Goal: Transaction & Acquisition: Book appointment/travel/reservation

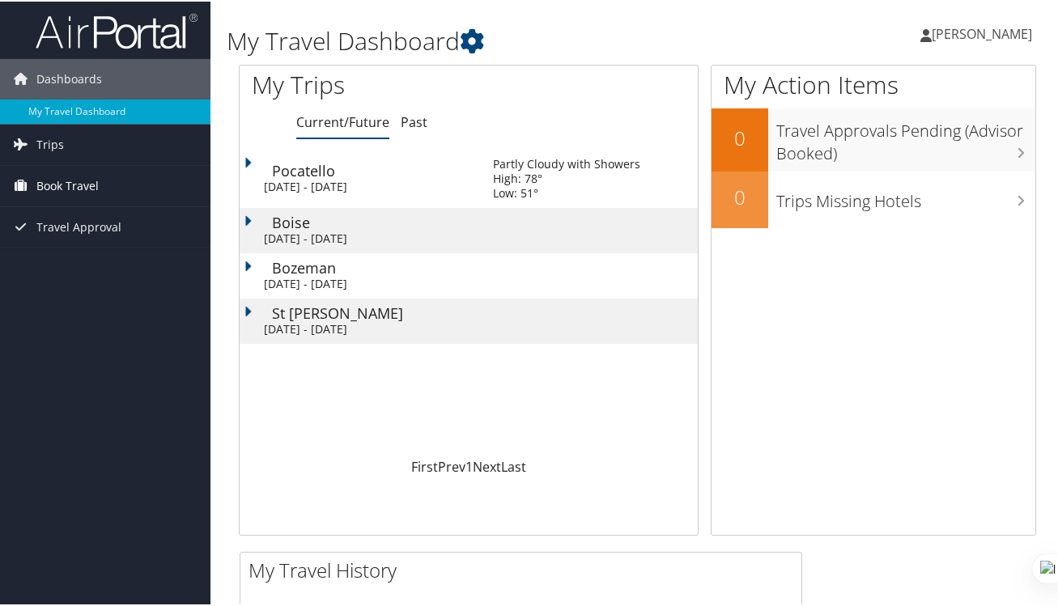
click at [88, 177] on span "Book Travel" at bounding box center [67, 184] width 62 height 40
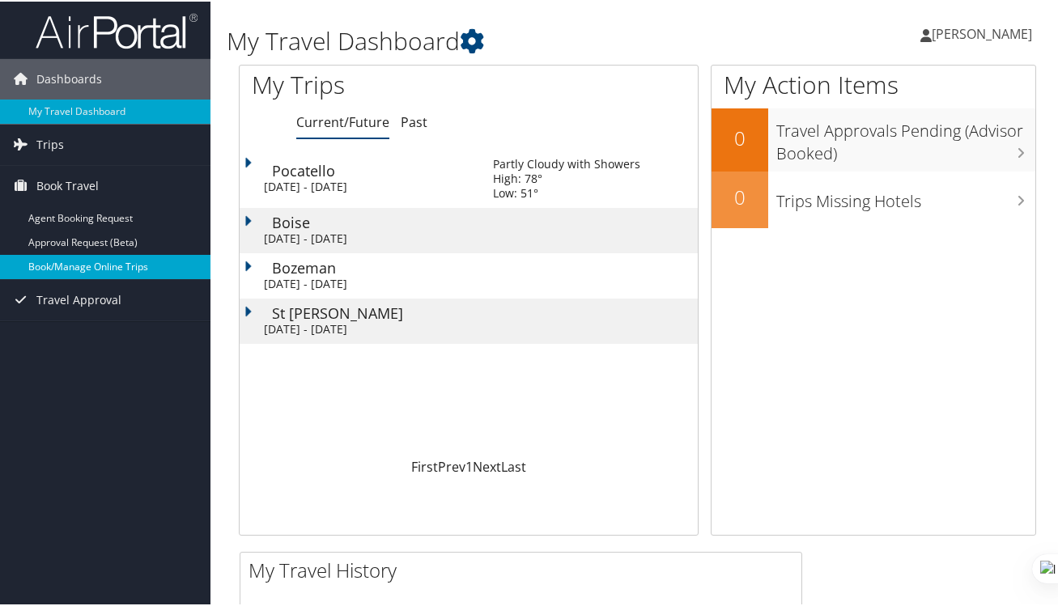
click at [85, 265] on link "Book/Manage Online Trips" at bounding box center [105, 265] width 211 height 24
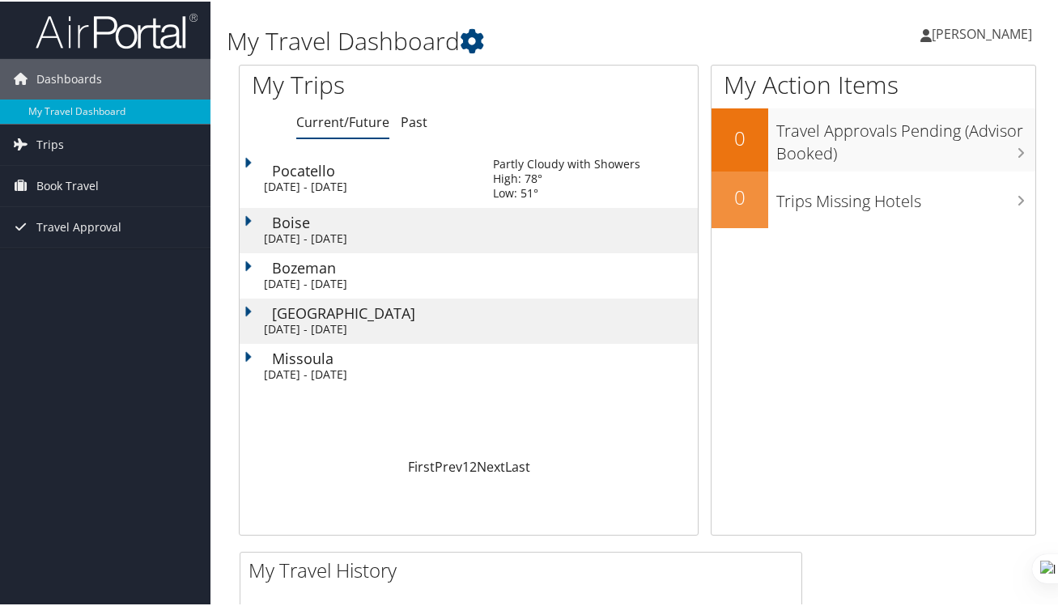
click at [521, 423] on div "Loading... Pocatello Mon 29 Sep 2025 - Wed 1 Oct 2025 Partly Cloudy with Shower…" at bounding box center [469, 302] width 458 height 308
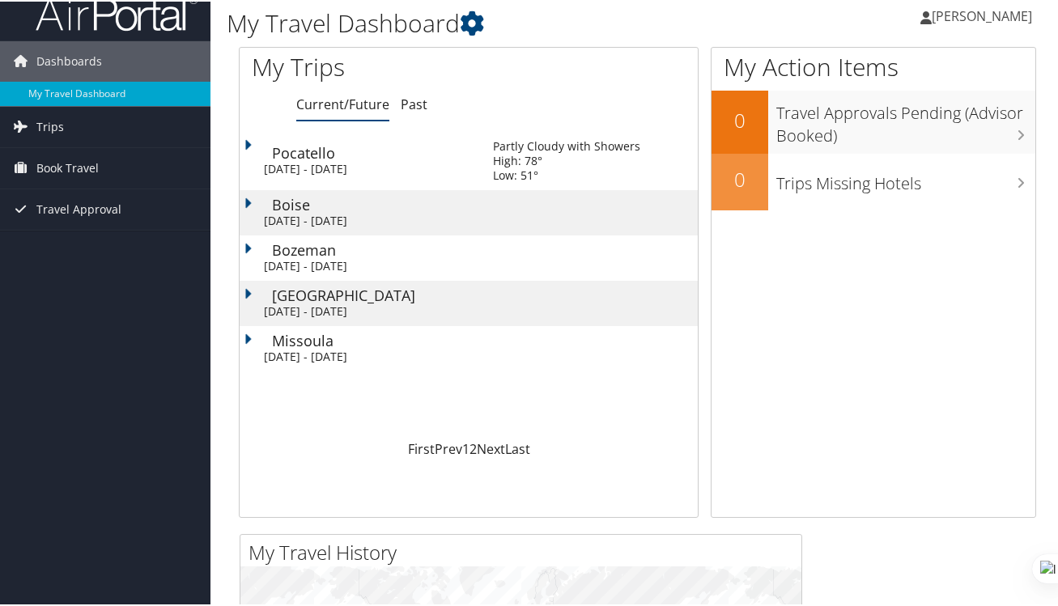
scroll to position [15, 0]
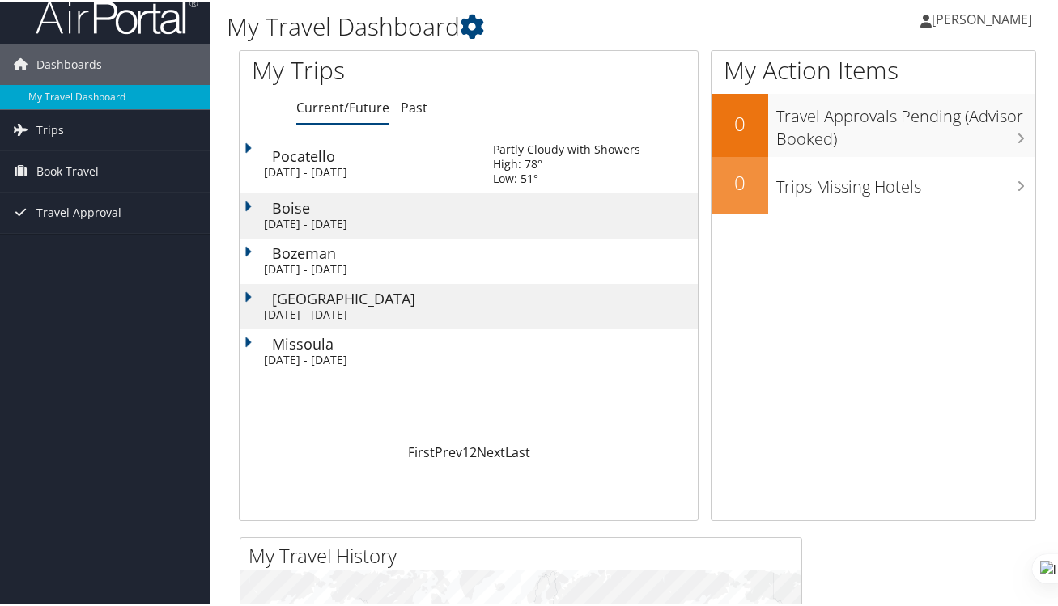
click at [352, 109] on link "Current/Future" at bounding box center [342, 106] width 93 height 18
click at [352, 425] on div "Loading... Pocatello Mon 29 Sep 2025 - Wed 1 Oct 2025 Partly Cloudy with Shower…" at bounding box center [469, 288] width 458 height 308
click at [74, 168] on span "Book Travel" at bounding box center [67, 170] width 62 height 40
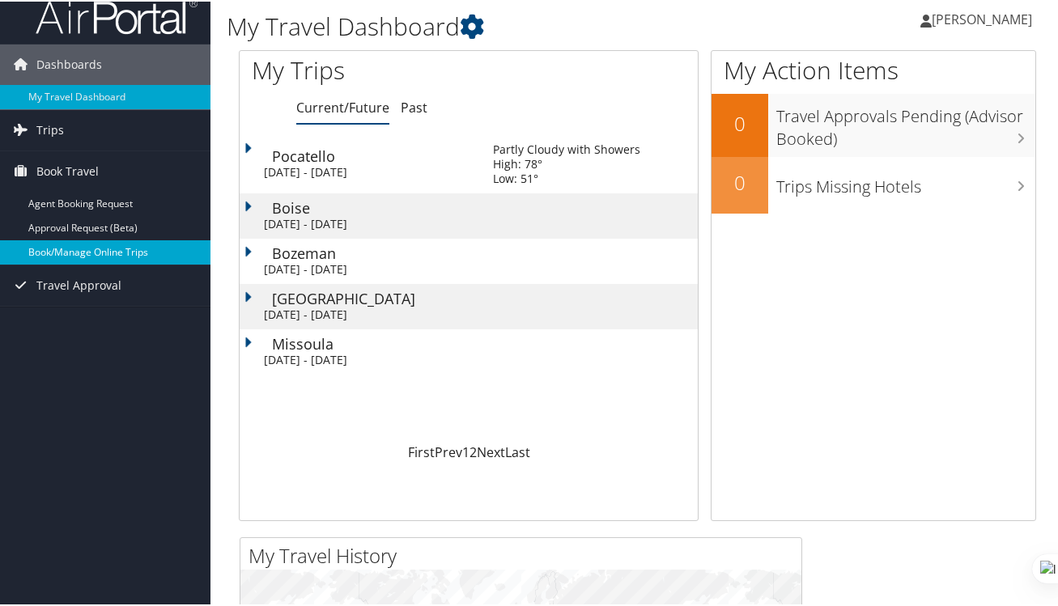
click at [74, 251] on link "Book/Manage Online Trips" at bounding box center [105, 251] width 211 height 24
click at [98, 251] on link "Book/Manage Online Trips" at bounding box center [105, 251] width 211 height 24
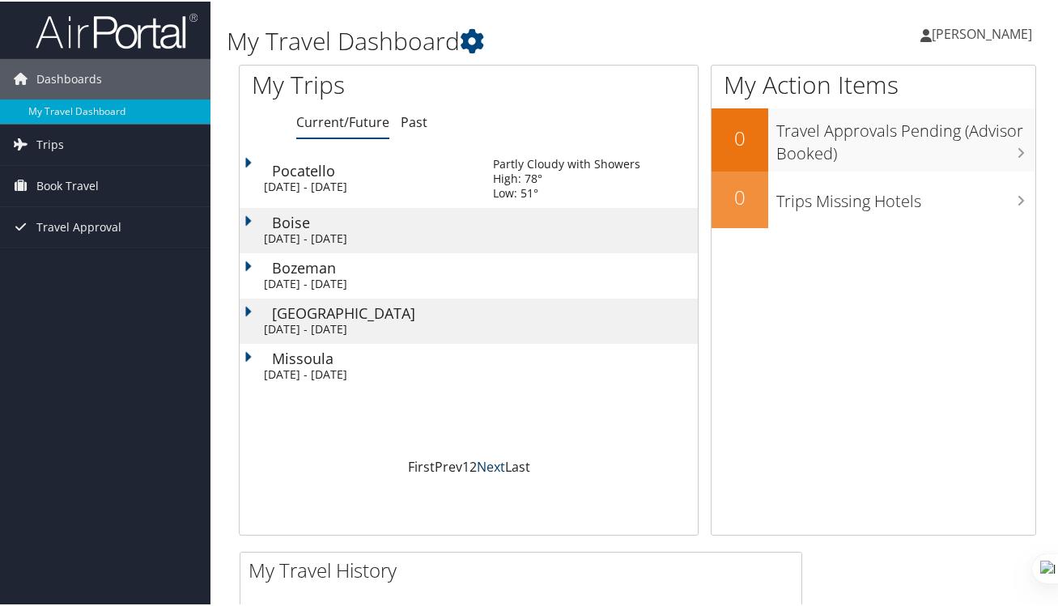
click at [494, 462] on link "Next" at bounding box center [491, 466] width 28 height 18
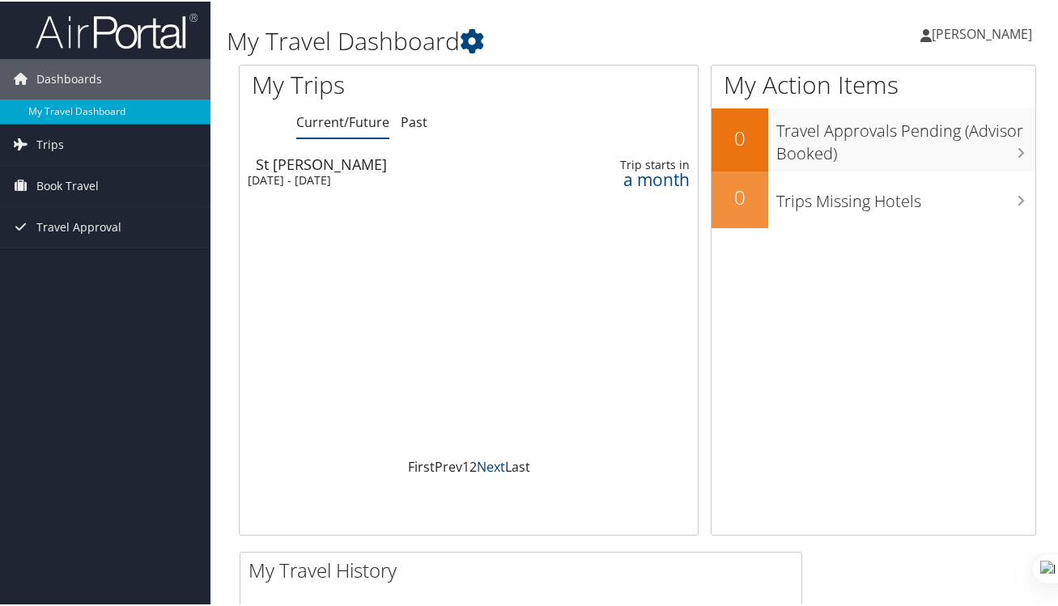
click at [495, 463] on link "Next" at bounding box center [491, 466] width 28 height 18
click at [470, 468] on link "2" at bounding box center [473, 466] width 7 height 18
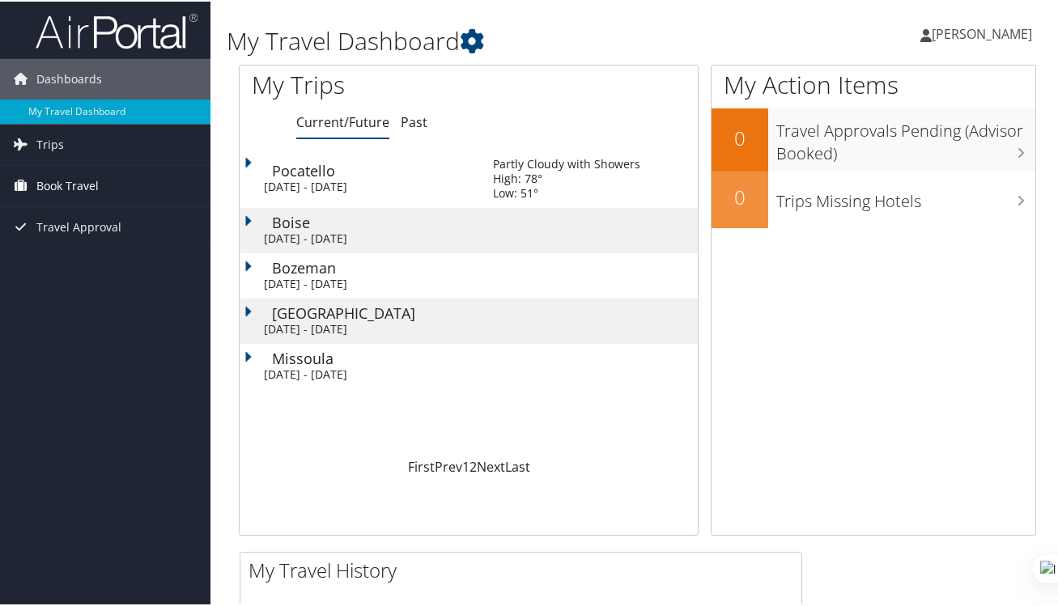
click at [70, 186] on span "Book Travel" at bounding box center [67, 184] width 62 height 40
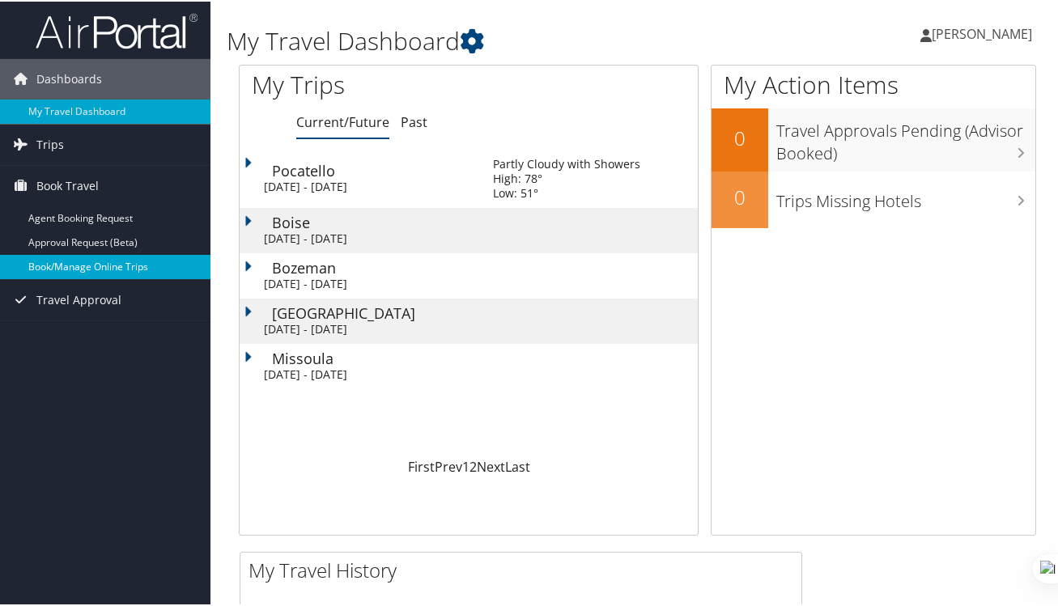
click at [71, 271] on link "Book/Manage Online Trips" at bounding box center [105, 265] width 211 height 24
